Goal: Task Accomplishment & Management: Manage account settings

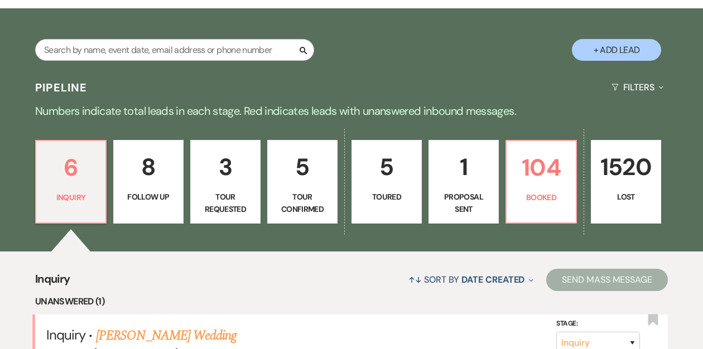
scroll to position [179, 0]
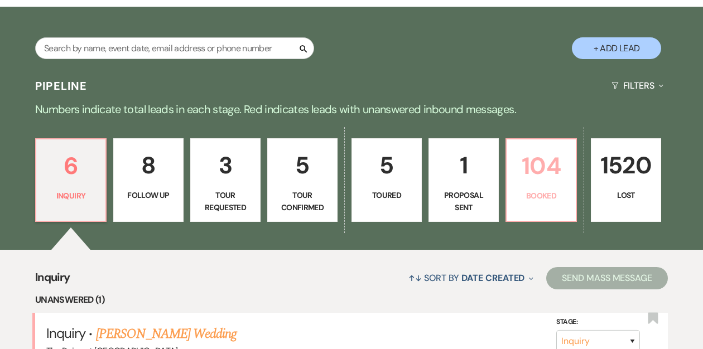
click at [534, 175] on p "104" at bounding box center [541, 165] width 56 height 37
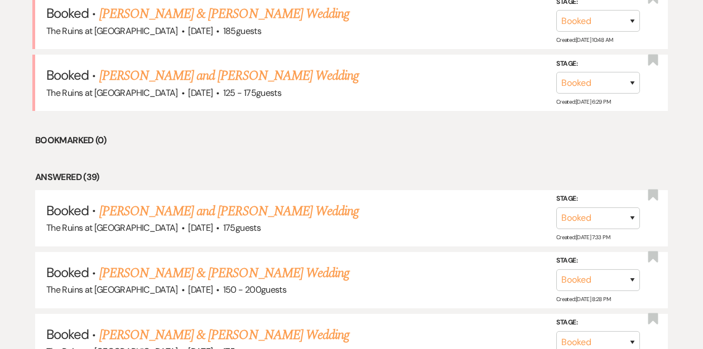
scroll to position [502, 0]
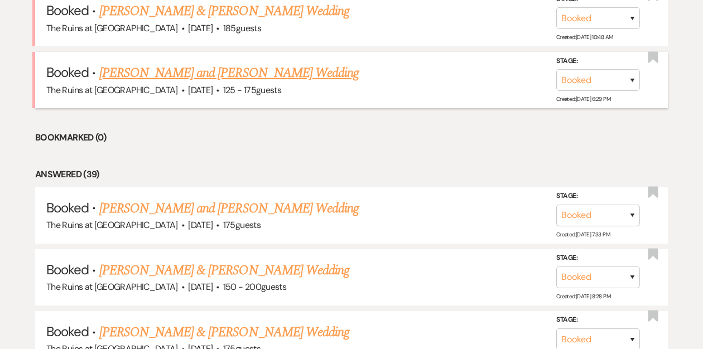
click at [235, 71] on link "[PERSON_NAME] and [PERSON_NAME] Wedding" at bounding box center [229, 73] width 260 height 20
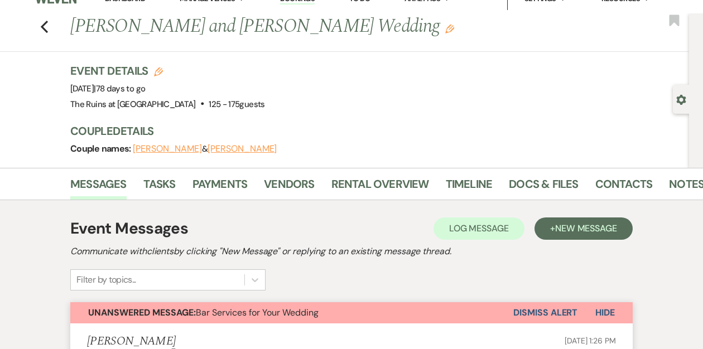
scroll to position [13, 0]
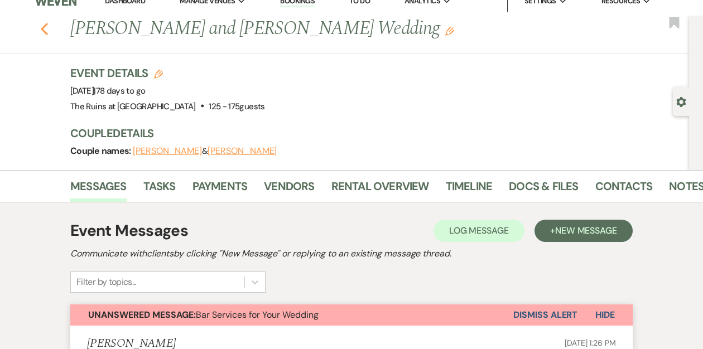
click at [42, 26] on icon "Previous" at bounding box center [44, 28] width 8 height 13
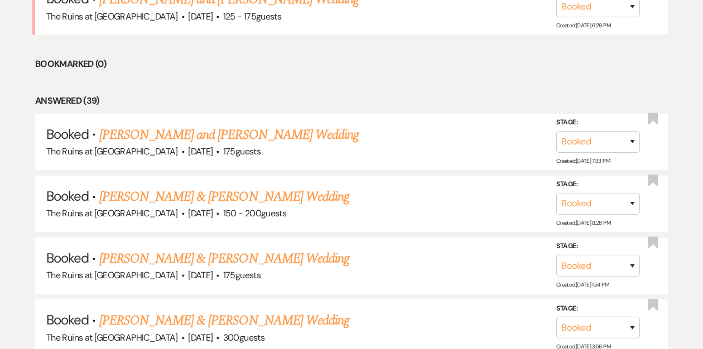
scroll to position [595, 0]
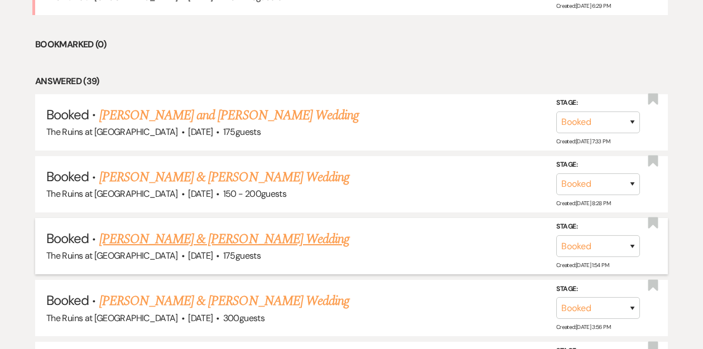
click at [167, 236] on link "[PERSON_NAME] & [PERSON_NAME] Wedding" at bounding box center [224, 239] width 250 height 20
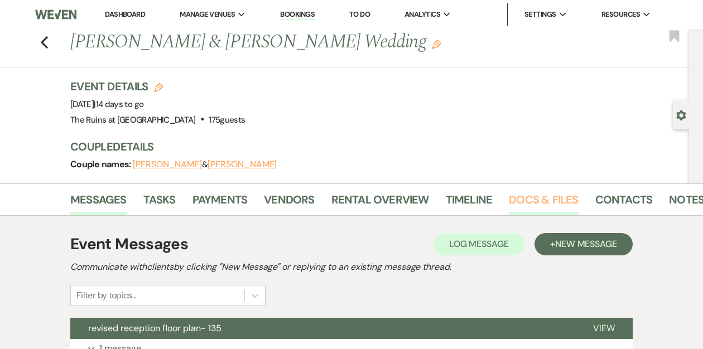
click at [550, 200] on link "Docs & Files" at bounding box center [543, 203] width 69 height 25
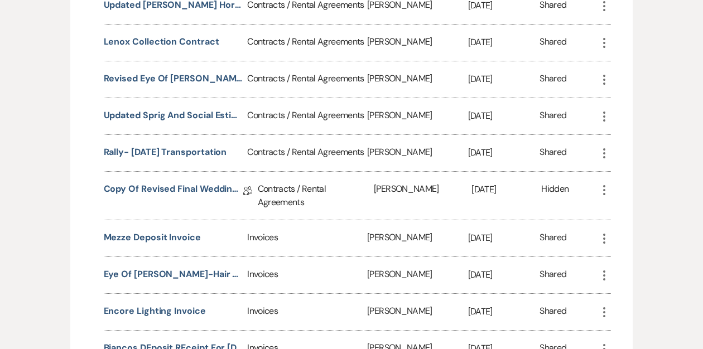
scroll to position [1625, 0]
click at [206, 145] on button "Rally- [DATE] Transportation" at bounding box center [165, 151] width 123 height 13
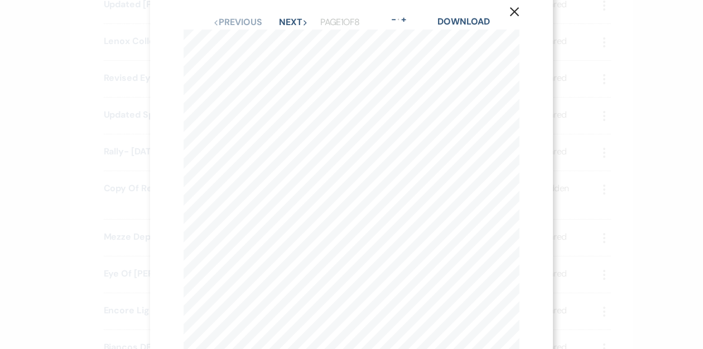
scroll to position [19, 0]
click at [512, 13] on use "button" at bounding box center [514, 11] width 9 height 9
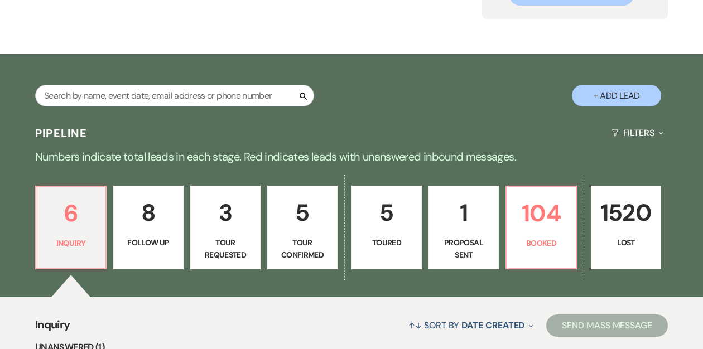
scroll to position [157, 0]
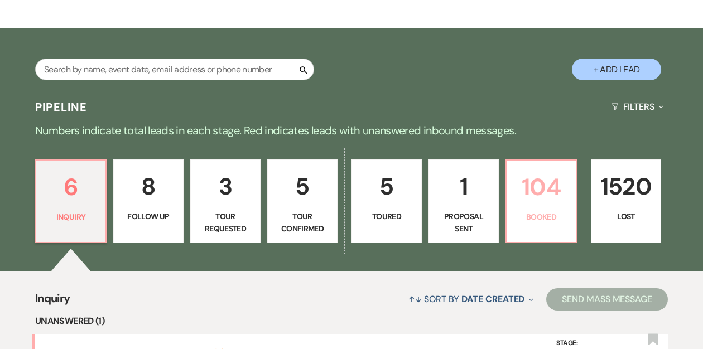
click at [529, 201] on p "104" at bounding box center [541, 186] width 56 height 37
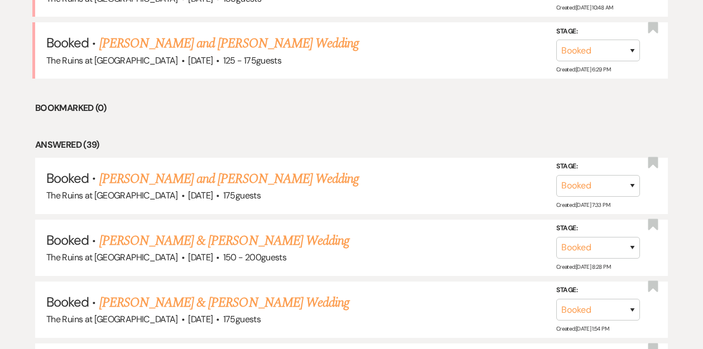
scroll to position [546, 0]
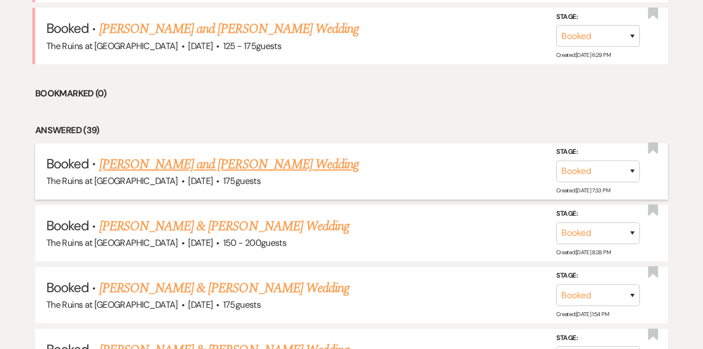
click at [278, 165] on link "[PERSON_NAME] and [PERSON_NAME] Wedding" at bounding box center [229, 165] width 260 height 20
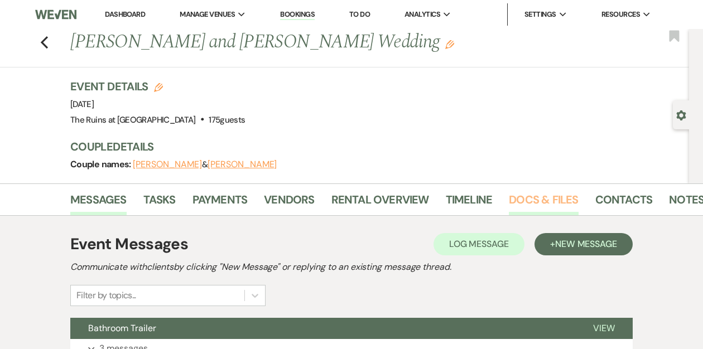
click at [551, 199] on link "Docs & Files" at bounding box center [543, 203] width 69 height 25
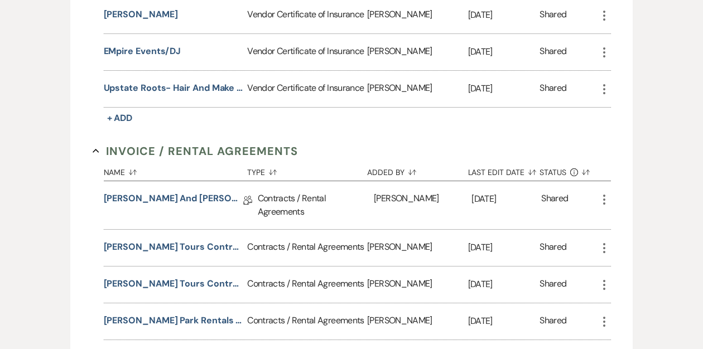
scroll to position [571, 0]
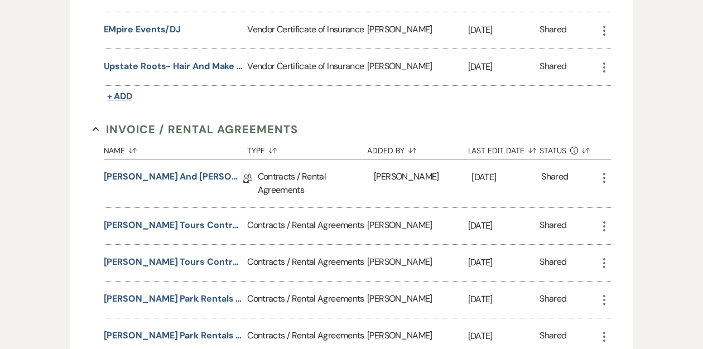
click at [123, 91] on span "+ Add" at bounding box center [120, 96] width 26 height 12
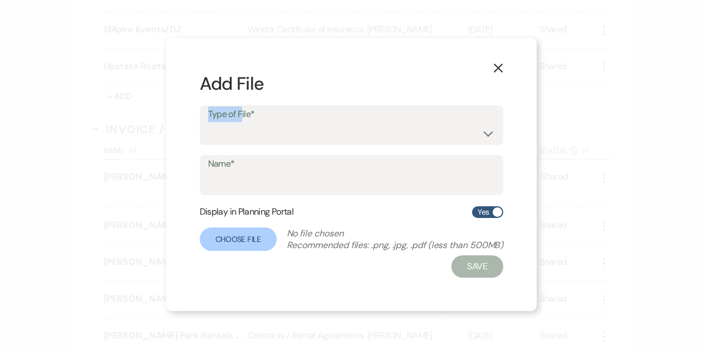
click at [240, 122] on div "Type of File* Special Event Insurance Vendor Certificate of Insurance" at bounding box center [352, 125] width 304 height 40
click at [286, 132] on select "Special Event Insurance Vendor Certificate of Insurance" at bounding box center [351, 133] width 287 height 22
select select "18"
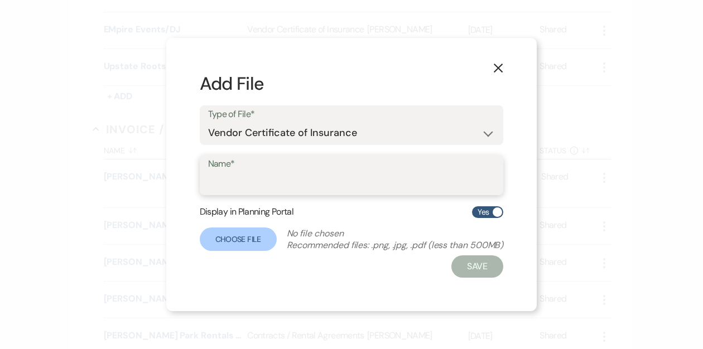
click at [277, 184] on input "Name*" at bounding box center [351, 183] width 287 height 22
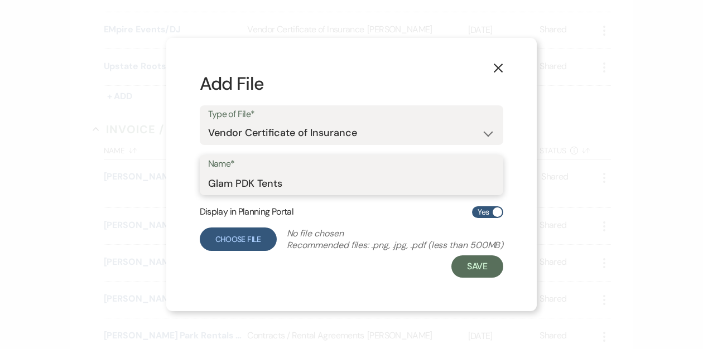
type input "Glam PDK Tents"
click at [249, 238] on label "Choose File" at bounding box center [238, 239] width 77 height 23
click at [0, 0] on input "Choose File" at bounding box center [0, 0] width 0 height 0
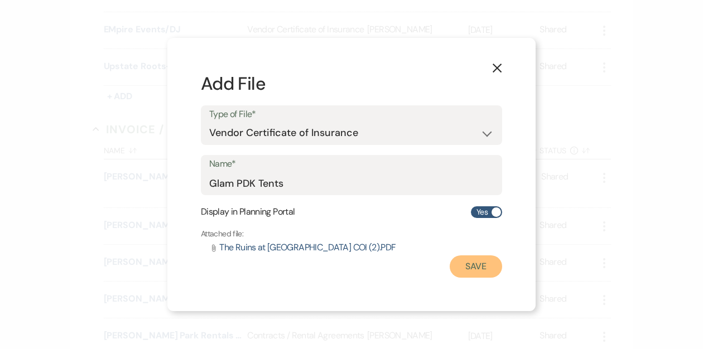
click at [465, 263] on button "Save" at bounding box center [476, 267] width 52 height 22
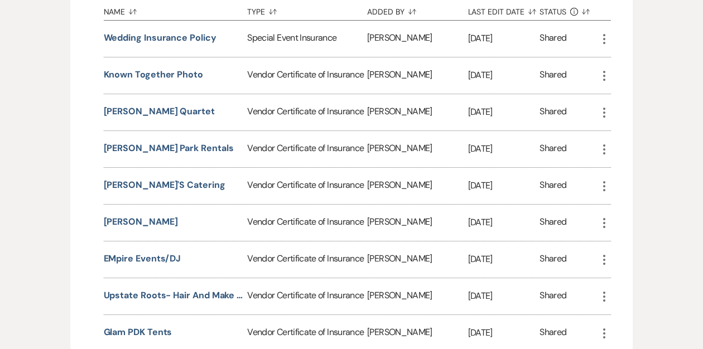
scroll to position [346, 0]
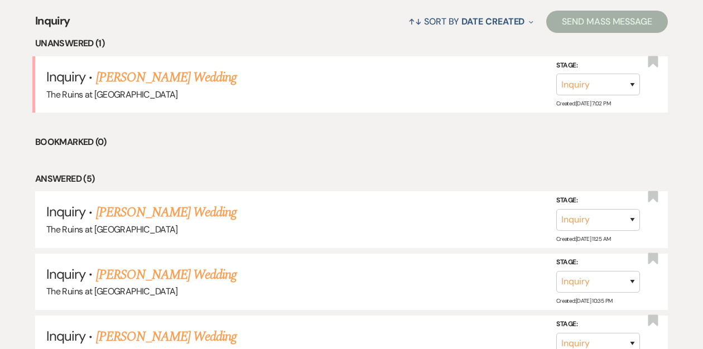
scroll to position [313, 0]
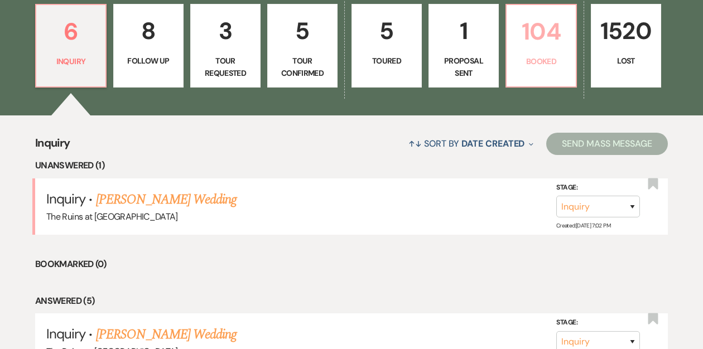
click at [536, 54] on link "104 Booked" at bounding box center [540, 46] width 71 height 84
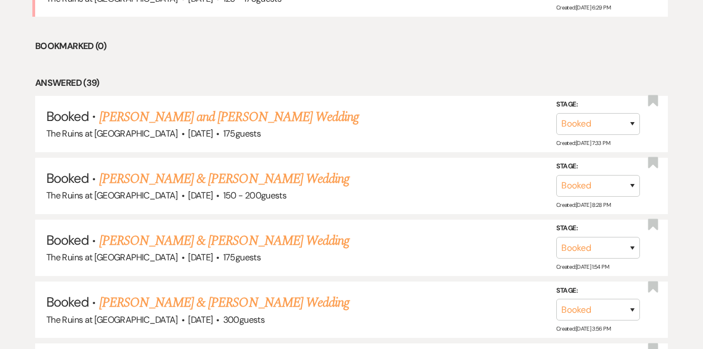
scroll to position [603, 0]
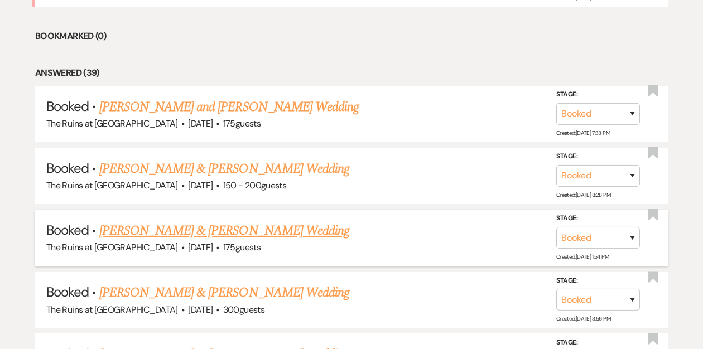
click at [200, 230] on link "[PERSON_NAME] & [PERSON_NAME] Wedding" at bounding box center [224, 231] width 250 height 20
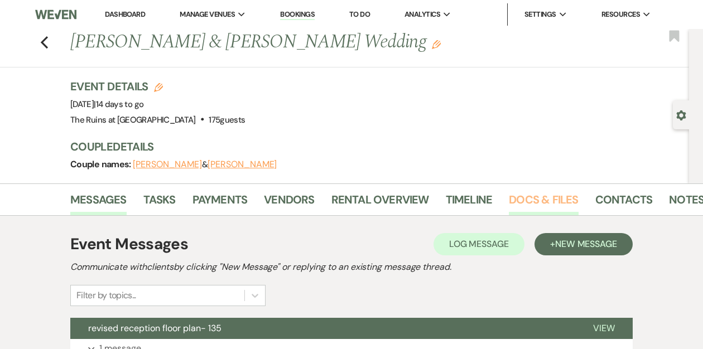
click at [529, 199] on link "Docs & Files" at bounding box center [543, 203] width 69 height 25
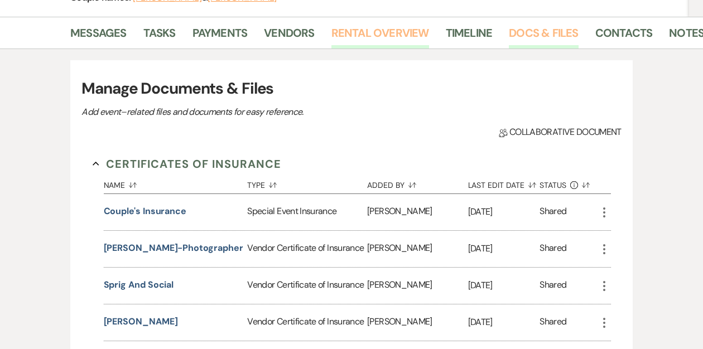
scroll to position [181, 0]
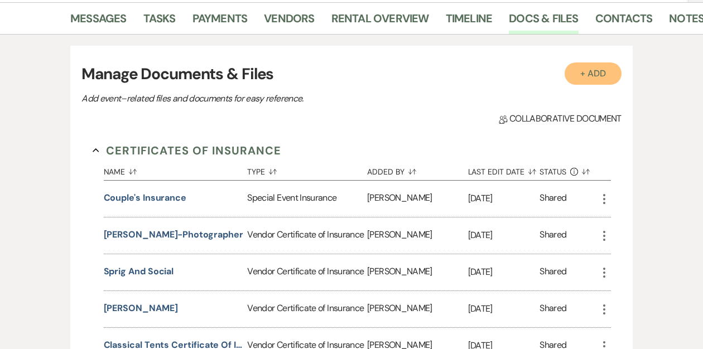
click at [583, 74] on button "+ Add" at bounding box center [593, 73] width 57 height 22
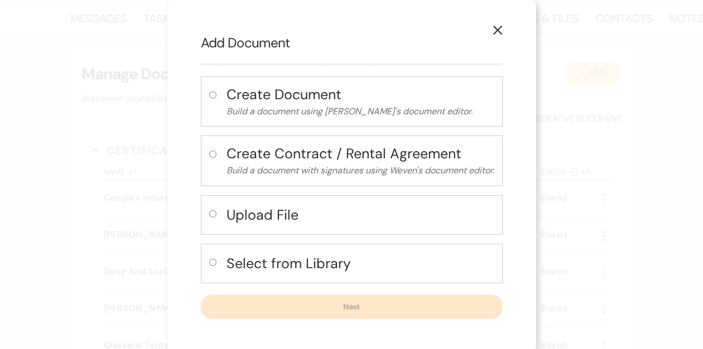
scroll to position [3, 0]
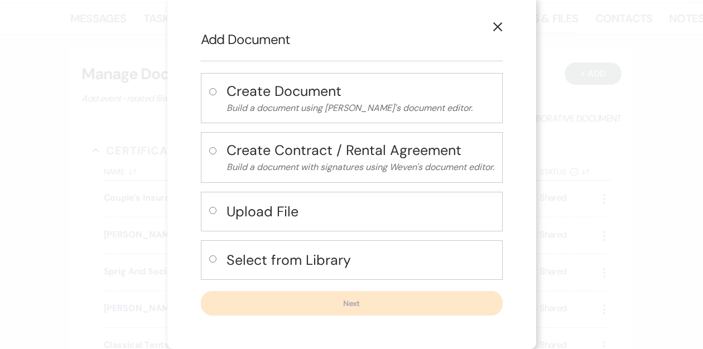
click at [209, 211] on input "radio" at bounding box center [212, 210] width 7 height 7
radio input "true"
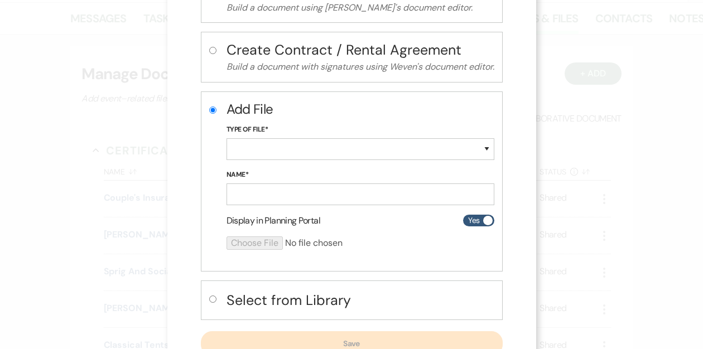
scroll to position [54, 0]
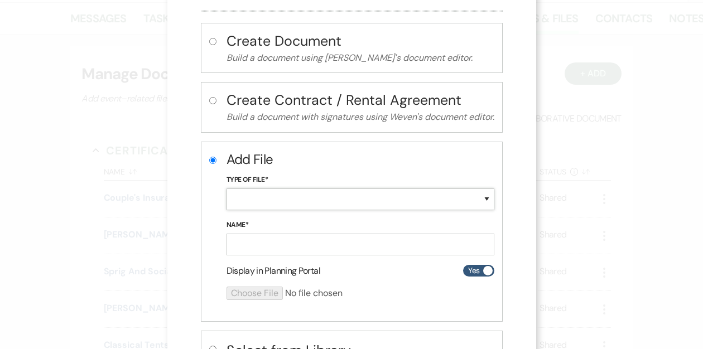
click at [265, 192] on select "Special Event Insurance Vendor Certificate of Insurance Contracts / Rental Agre…" at bounding box center [361, 200] width 268 height 22
select select "29"
click at [246, 251] on input "Name*" at bounding box center [361, 245] width 268 height 22
type input "Hair and Make Up schedule"
click at [244, 296] on input "file" at bounding box center [331, 293] width 209 height 13
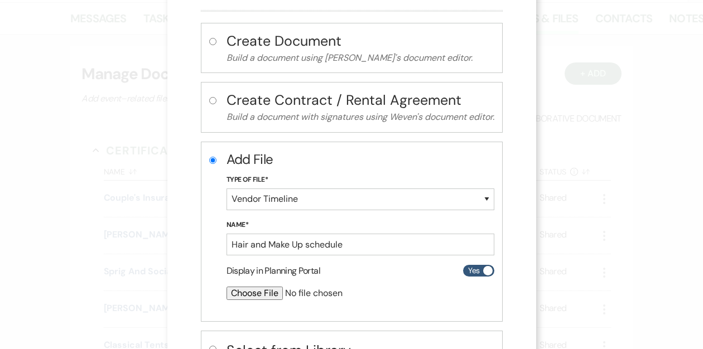
type input "C:\fakepath\IMG_6189.heic"
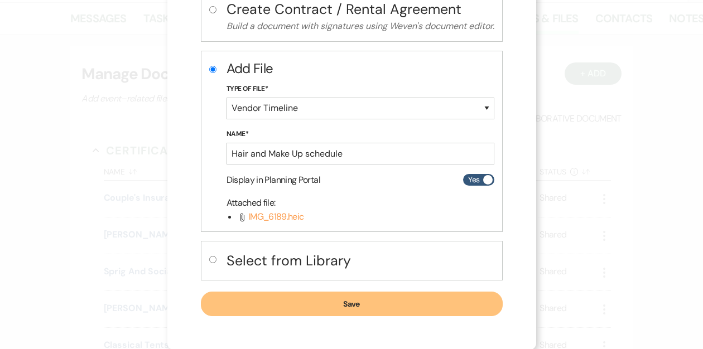
click at [290, 305] on button "Save" at bounding box center [352, 304] width 302 height 25
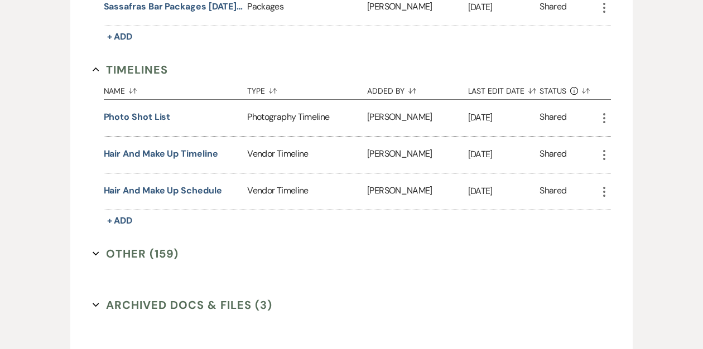
scroll to position [2854, 0]
click at [604, 151] on use "button" at bounding box center [604, 156] width 2 height 10
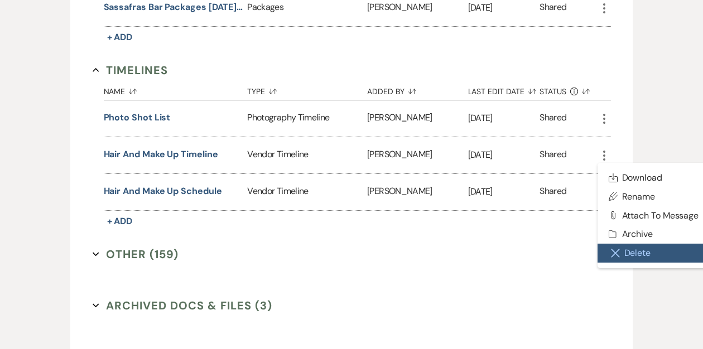
click at [624, 244] on button "Close Delete X Delete" at bounding box center [654, 253] width 113 height 19
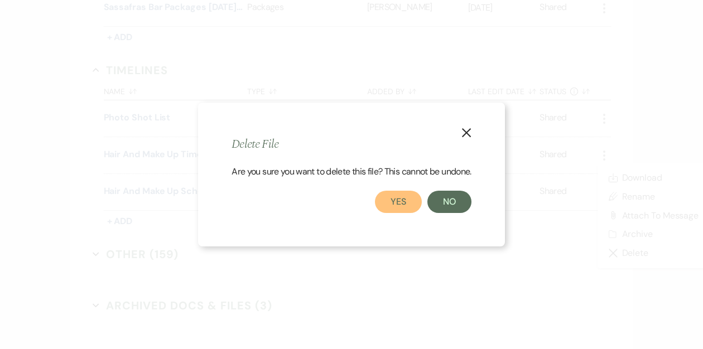
click at [401, 194] on button "Yes" at bounding box center [398, 202] width 47 height 22
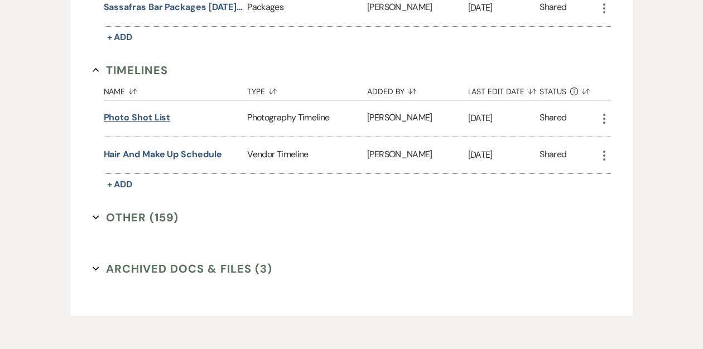
click at [153, 111] on button "Photo Shot List" at bounding box center [137, 117] width 67 height 13
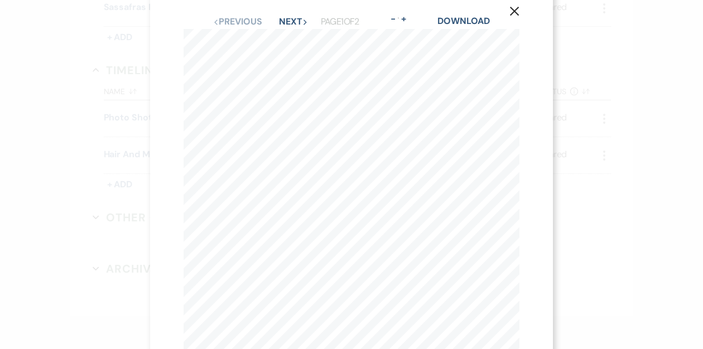
scroll to position [0, 0]
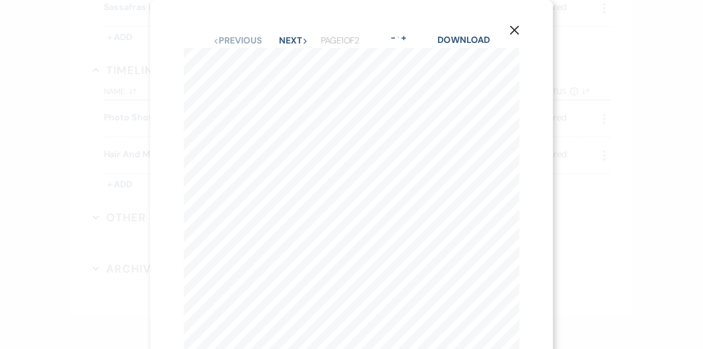
click at [514, 27] on icon "X" at bounding box center [514, 30] width 10 height 10
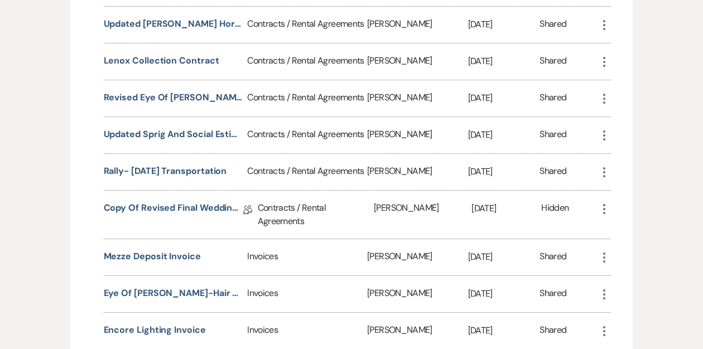
scroll to position [1508, 0]
